Goal: Information Seeking & Learning: Learn about a topic

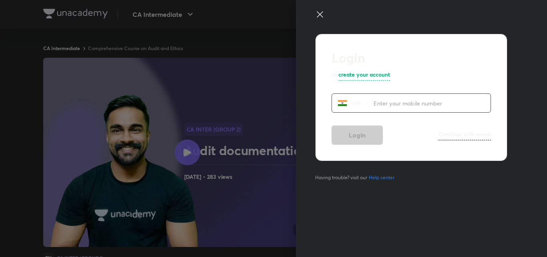
click at [320, 14] on icon at bounding box center [320, 15] width 10 height 10
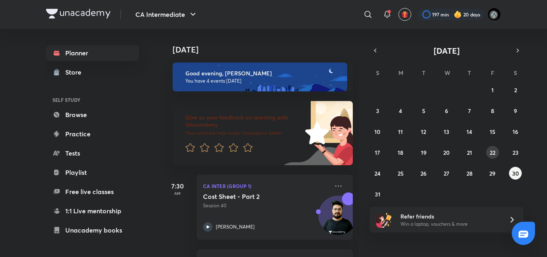
click at [489, 150] on button "22" at bounding box center [492, 152] width 13 height 13
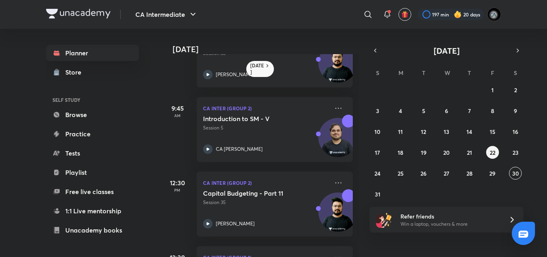
scroll to position [108, 0]
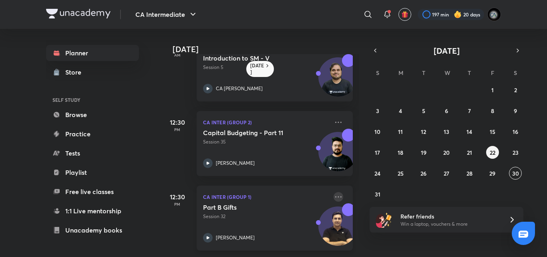
click at [334, 192] on icon at bounding box center [339, 197] width 10 height 10
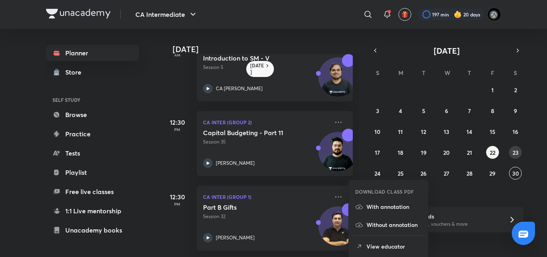
click at [517, 152] on abbr "23" at bounding box center [516, 153] width 6 height 8
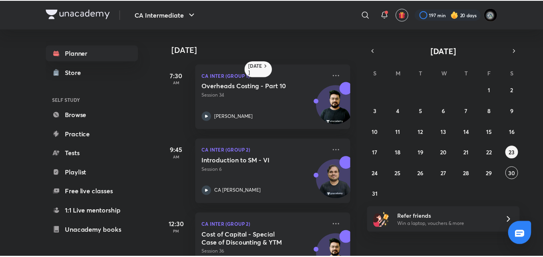
scroll to position [183, 0]
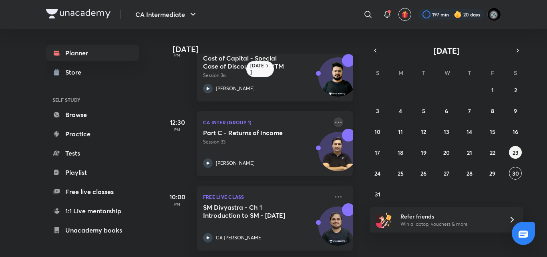
click at [335, 121] on icon at bounding box center [338, 121] width 6 height 1
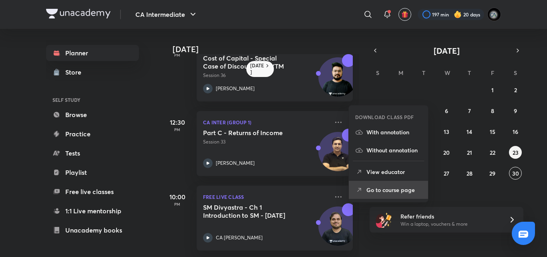
click at [384, 187] on p "Go to course page" at bounding box center [393, 189] width 55 height 8
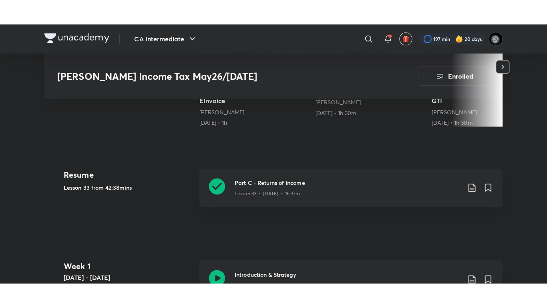
scroll to position [272, 0]
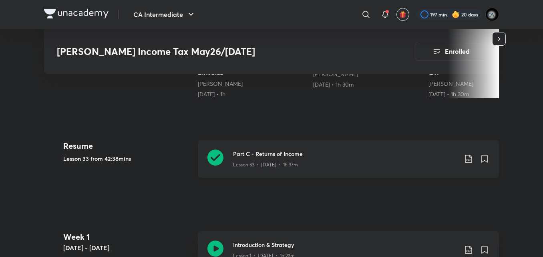
click at [355, 162] on div "Lesson 33 • [DATE] • 1h 37m" at bounding box center [345, 163] width 224 height 10
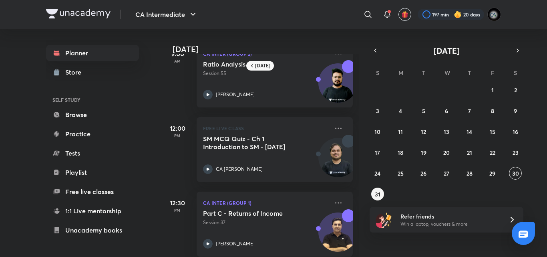
scroll to position [34, 0]
